Goal: Task Accomplishment & Management: Complete application form

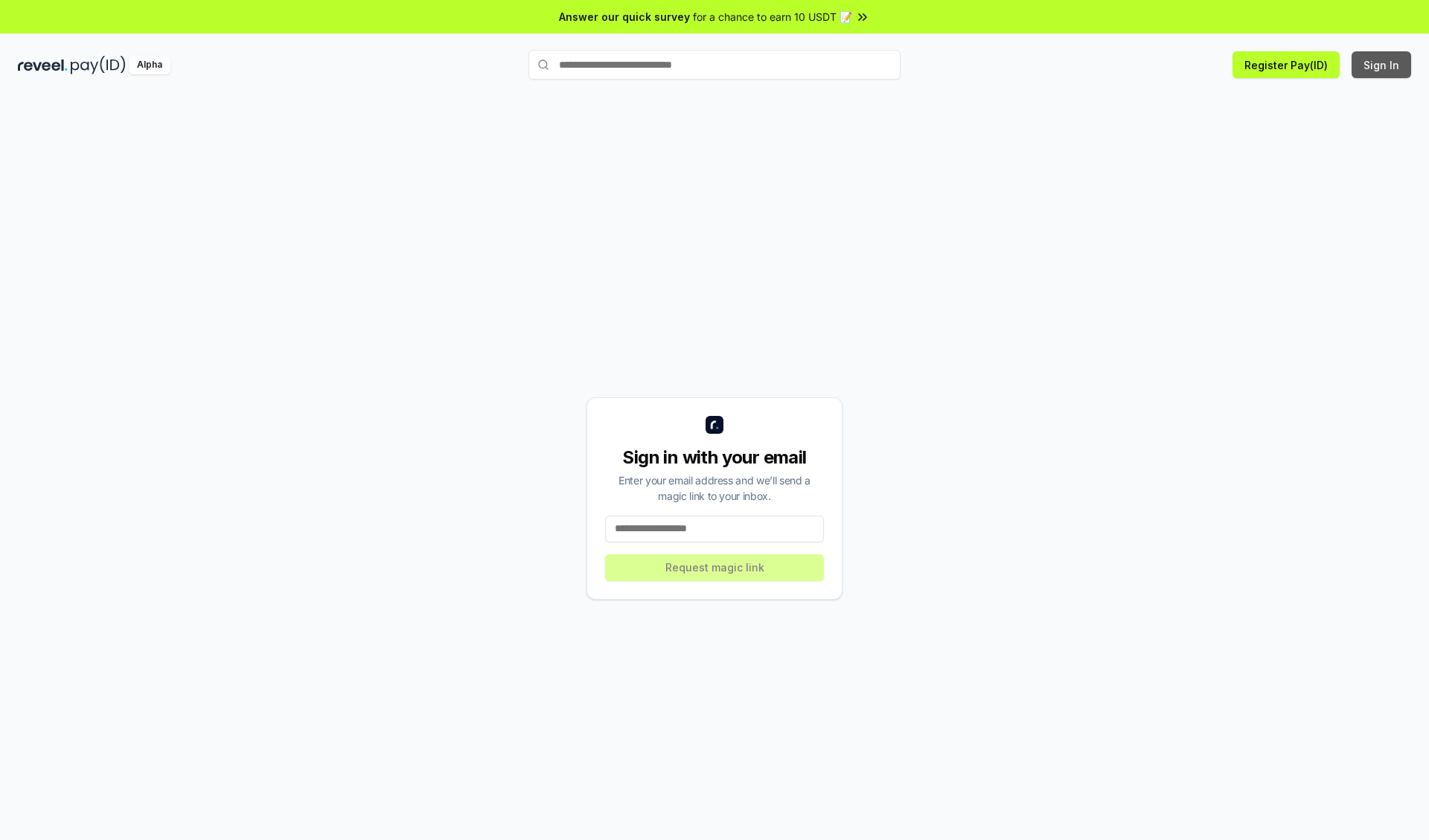
click at [1383, 65] on button "Sign In" at bounding box center [1381, 65] width 60 height 27
type input "**********"
click at [714, 567] on button "Request magic link" at bounding box center [714, 568] width 219 height 27
